Goal: Check status: Check status

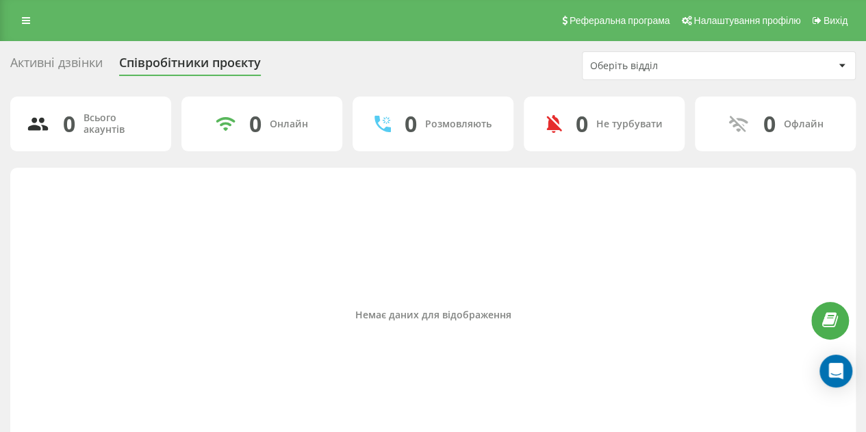
click at [68, 69] on div "Активні дзвінки" at bounding box center [56, 65] width 92 height 21
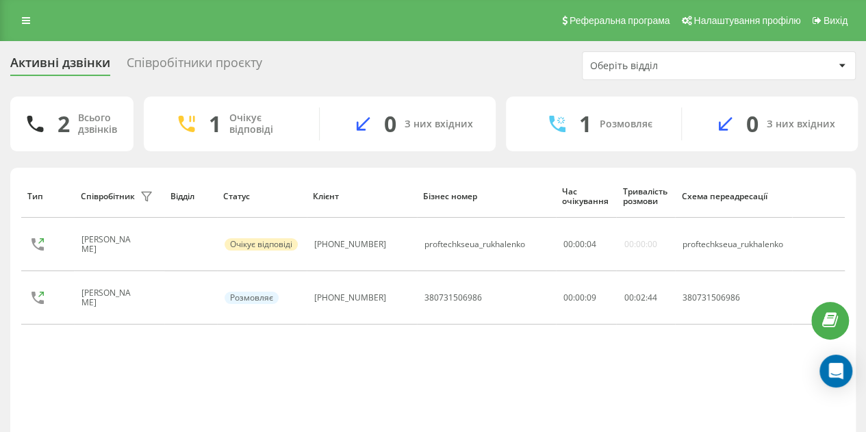
click at [200, 64] on div "Співробітники проєкту" at bounding box center [195, 65] width 136 height 21
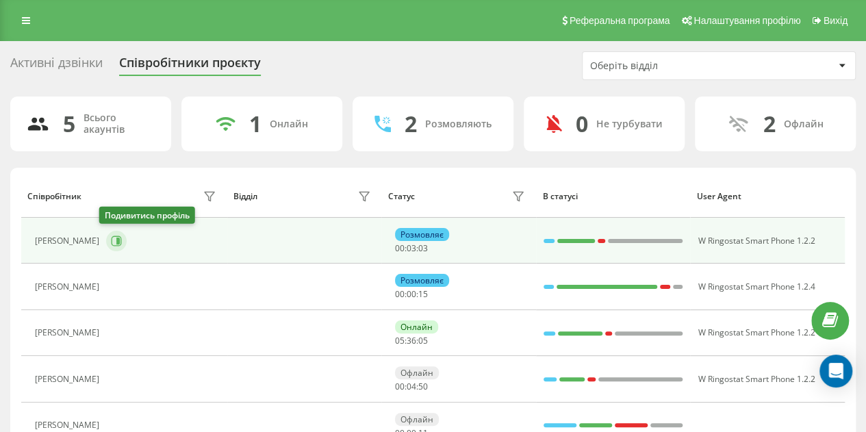
click at [116, 240] on icon at bounding box center [117, 241] width 3 height 7
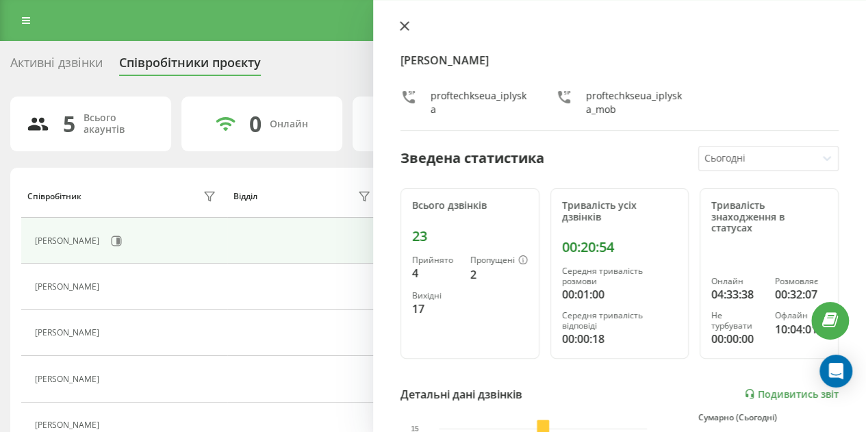
click at [405, 21] on icon at bounding box center [405, 26] width 10 height 10
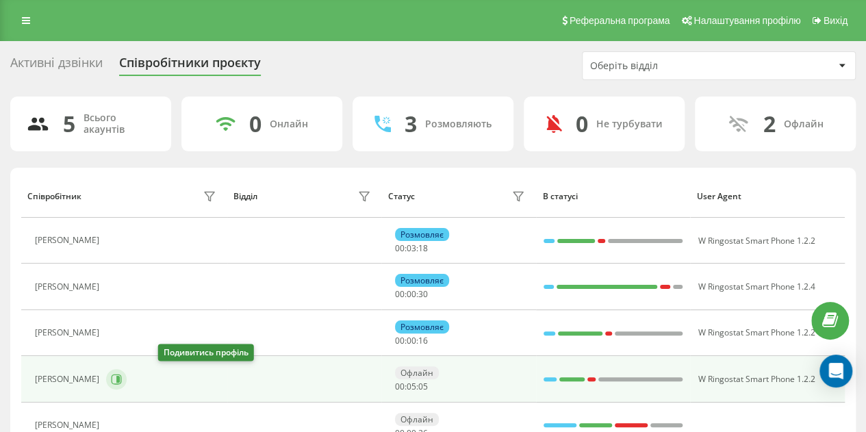
click at [120, 376] on icon at bounding box center [117, 379] width 3 height 7
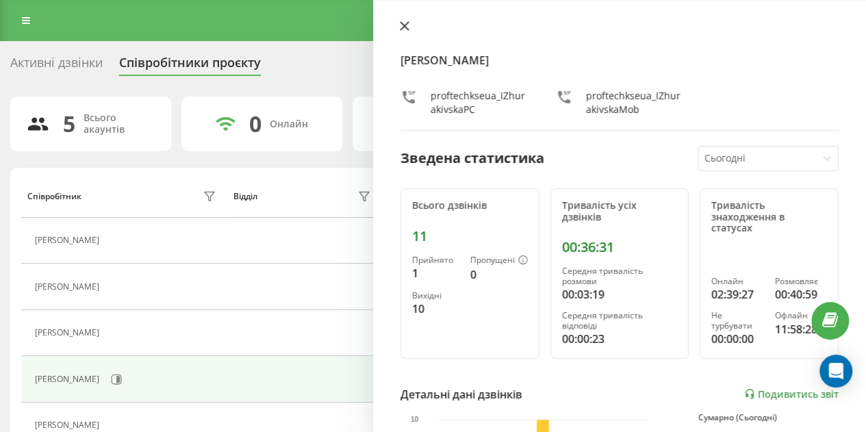
click at [404, 28] on icon at bounding box center [405, 26] width 10 height 10
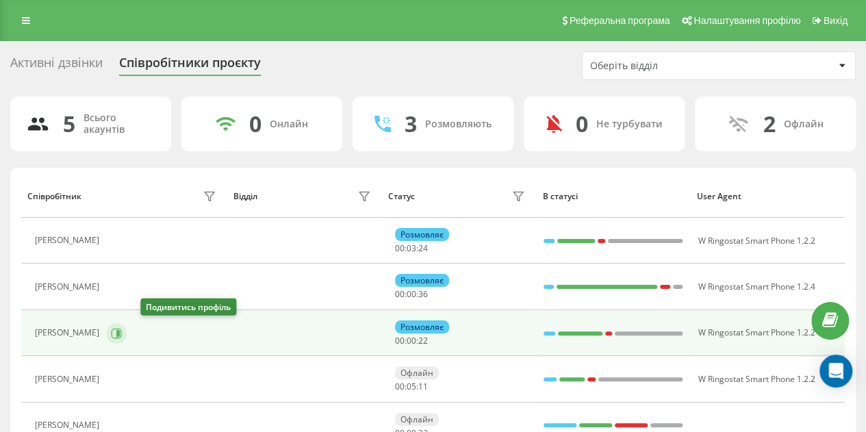
click at [122, 333] on icon at bounding box center [116, 333] width 11 height 11
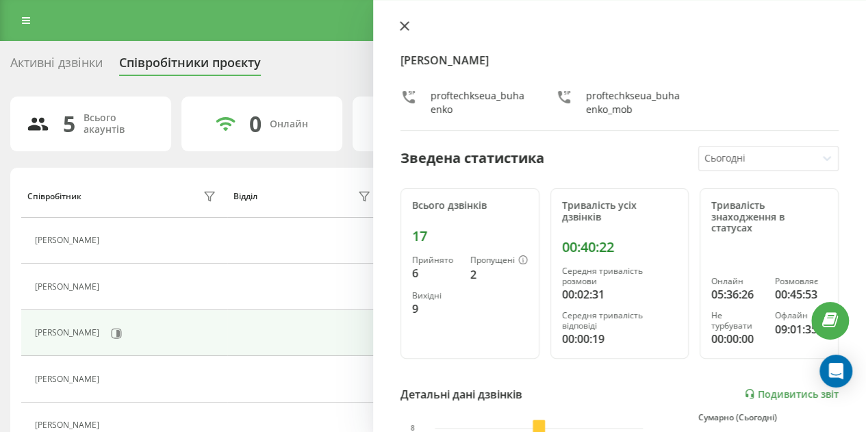
click at [404, 28] on icon at bounding box center [405, 26] width 10 height 10
